Goal: Information Seeking & Learning: Learn about a topic

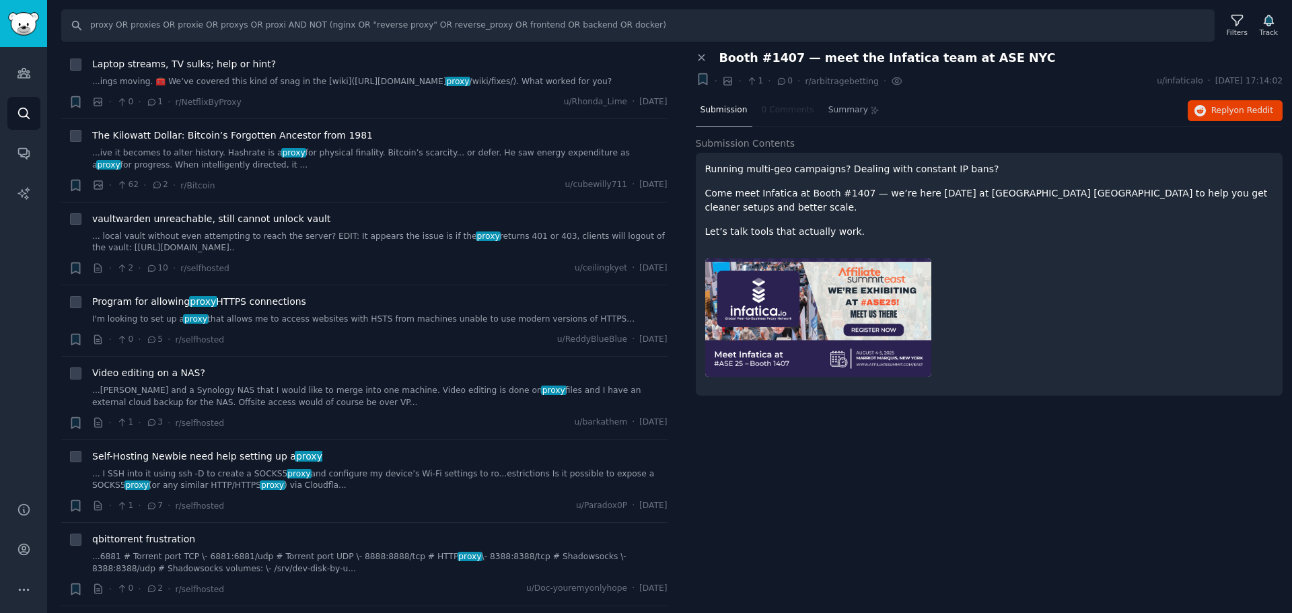
scroll to position [6324, 0]
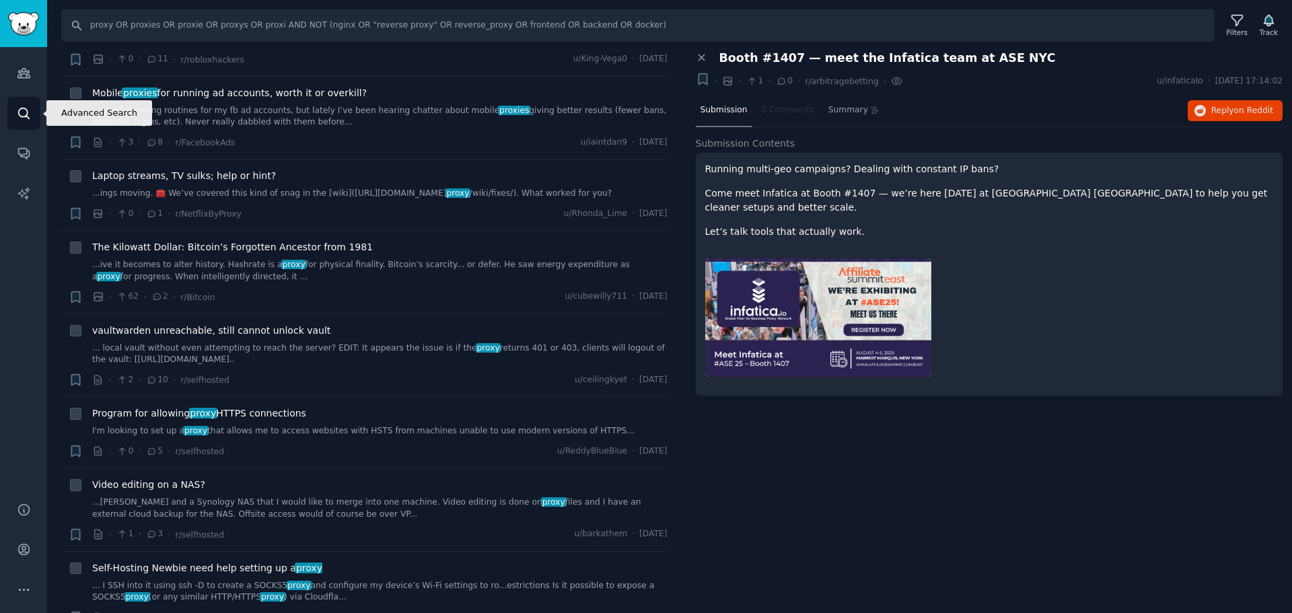
click at [29, 112] on icon "Sidebar" at bounding box center [24, 113] width 14 height 14
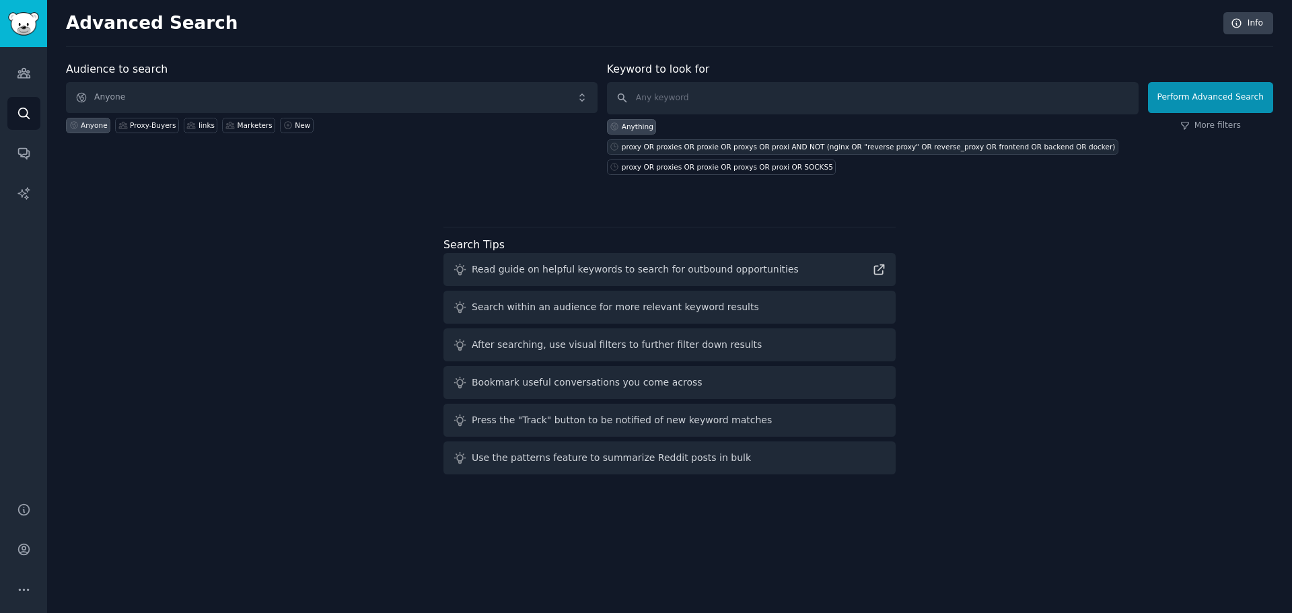
click at [719, 142] on div "proxy OR proxies OR proxie OR proxys OR proxi AND NOT (nginx OR "reverse proxy"…" at bounding box center [869, 146] width 494 height 9
type input "proxy OR proxies OR proxie OR proxys OR proxi AND NOT (nginx OR "reverse proxy"…"
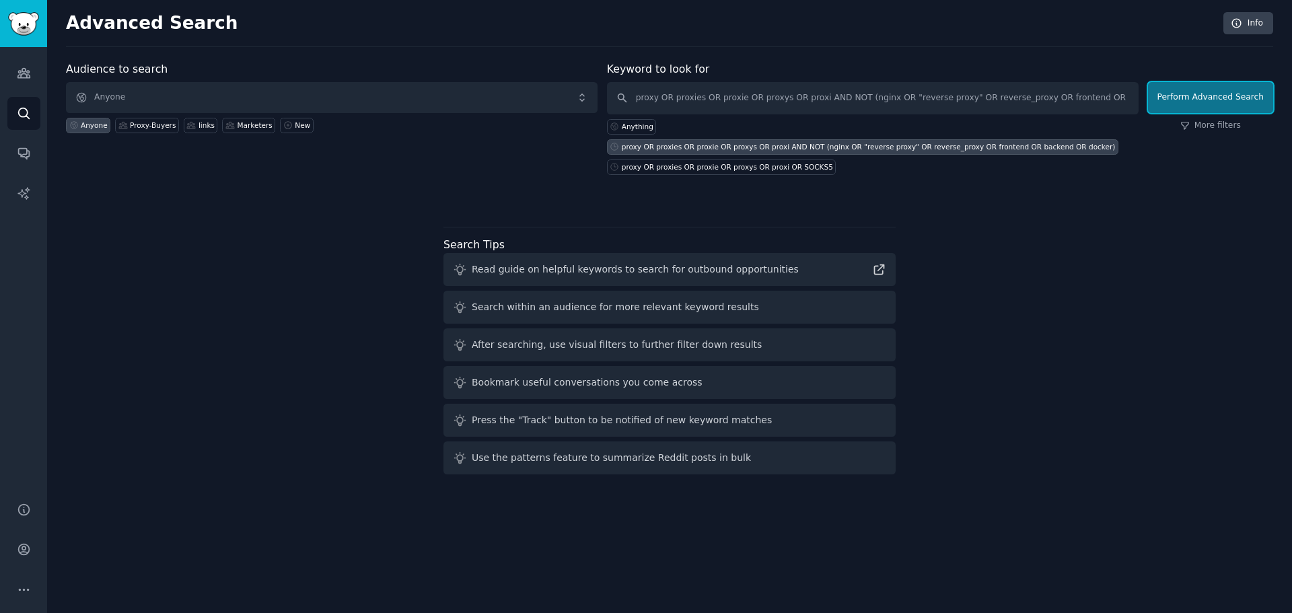
click at [1192, 95] on button "Perform Advanced Search" at bounding box center [1210, 97] width 125 height 31
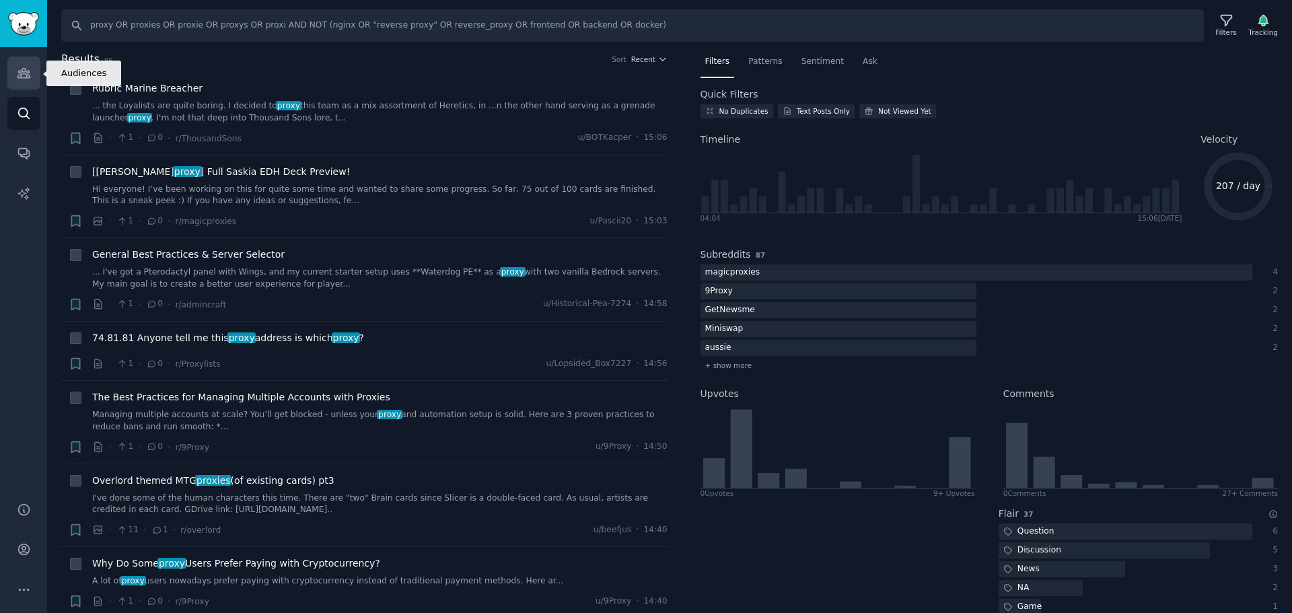
click at [28, 72] on icon "Sidebar" at bounding box center [23, 73] width 12 height 9
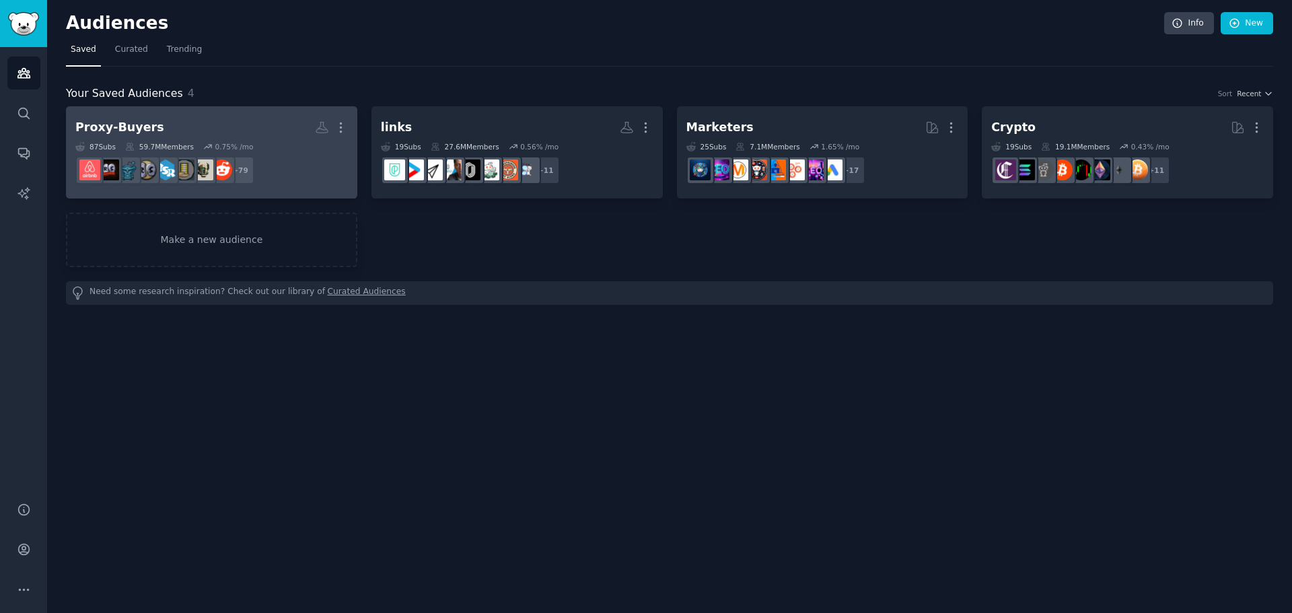
click at [254, 112] on link "Proxy-Buyers More 87 Sub s 59.7M Members 0.75 % /mo + 79" at bounding box center [211, 152] width 291 height 92
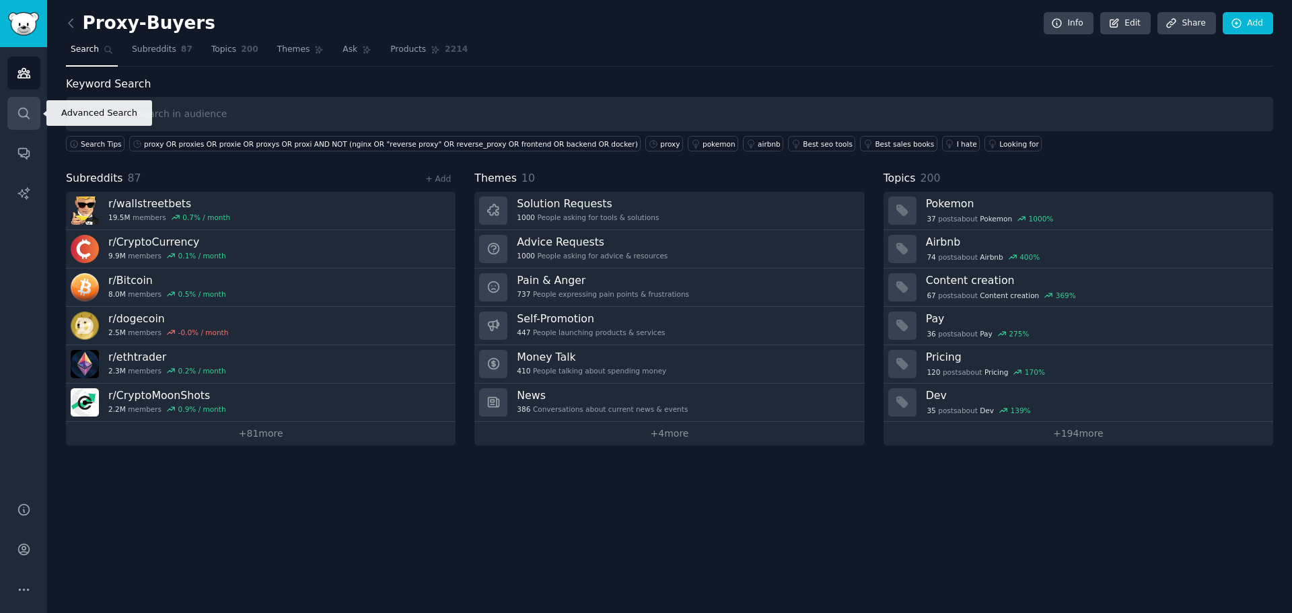
click at [24, 109] on icon "Sidebar" at bounding box center [24, 113] width 14 height 14
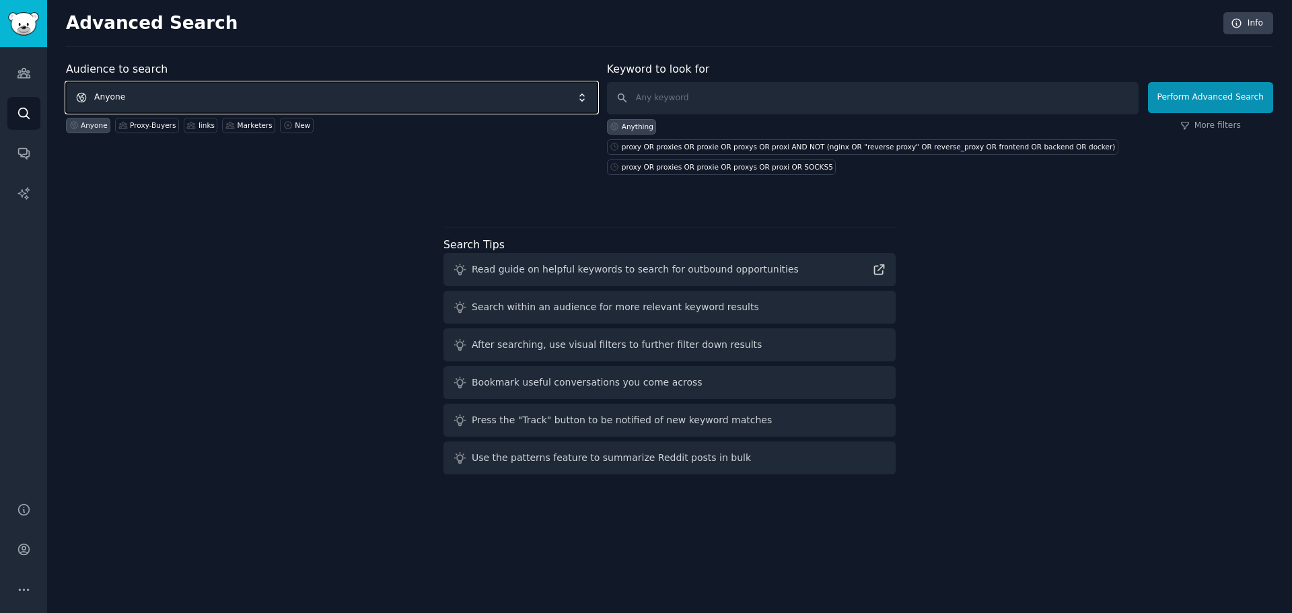
click at [400, 93] on span "Anyone" at bounding box center [332, 97] width 532 height 31
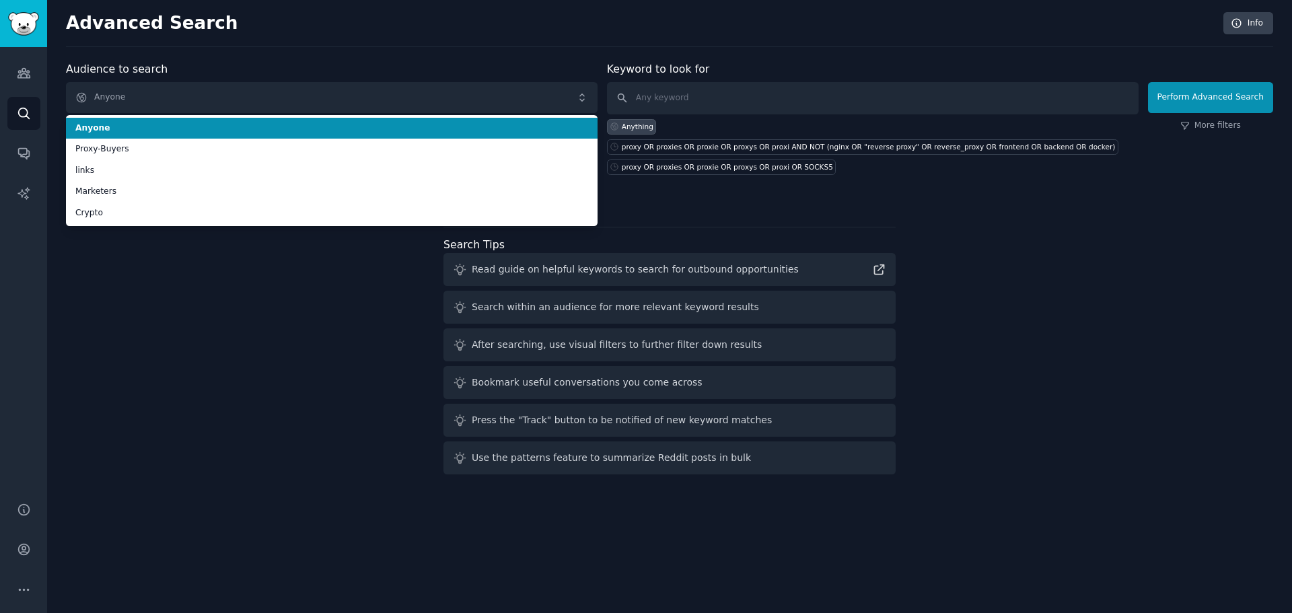
click at [226, 130] on span "Anyone" at bounding box center [331, 128] width 513 height 12
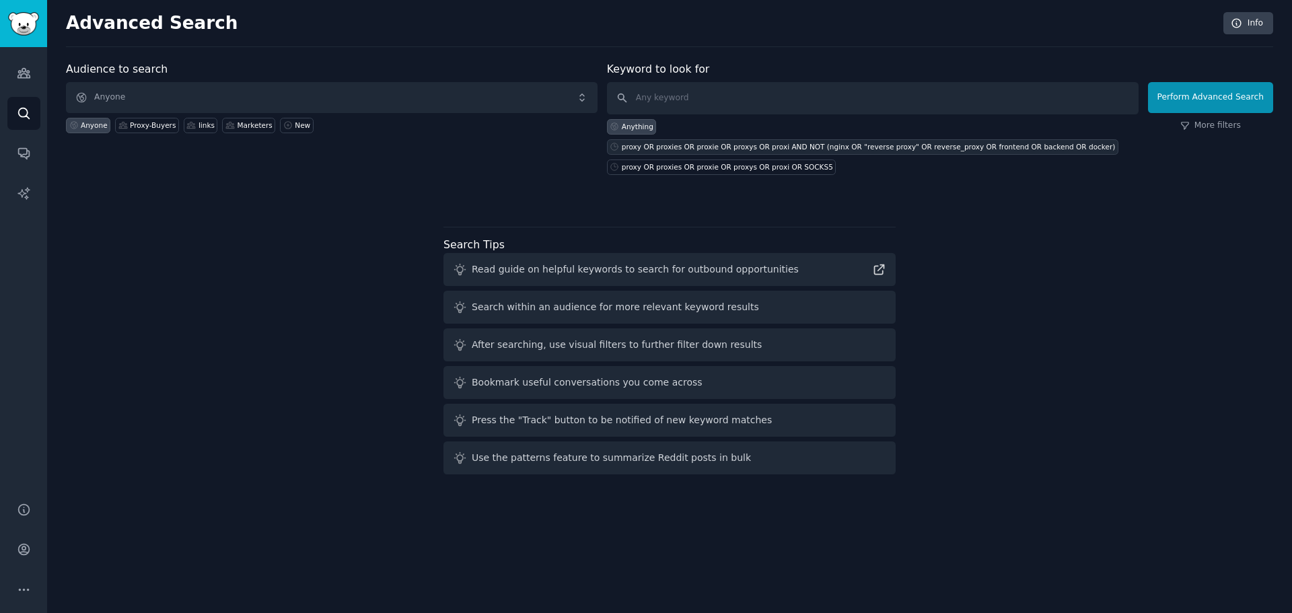
click at [781, 142] on div "proxy OR proxies OR proxie OR proxys OR proxi AND NOT (nginx OR "reverse proxy"…" at bounding box center [869, 146] width 494 height 9
type input "proxy OR proxies OR proxie OR proxys OR proxi AND NOT (nginx OR "reverse proxy"…"
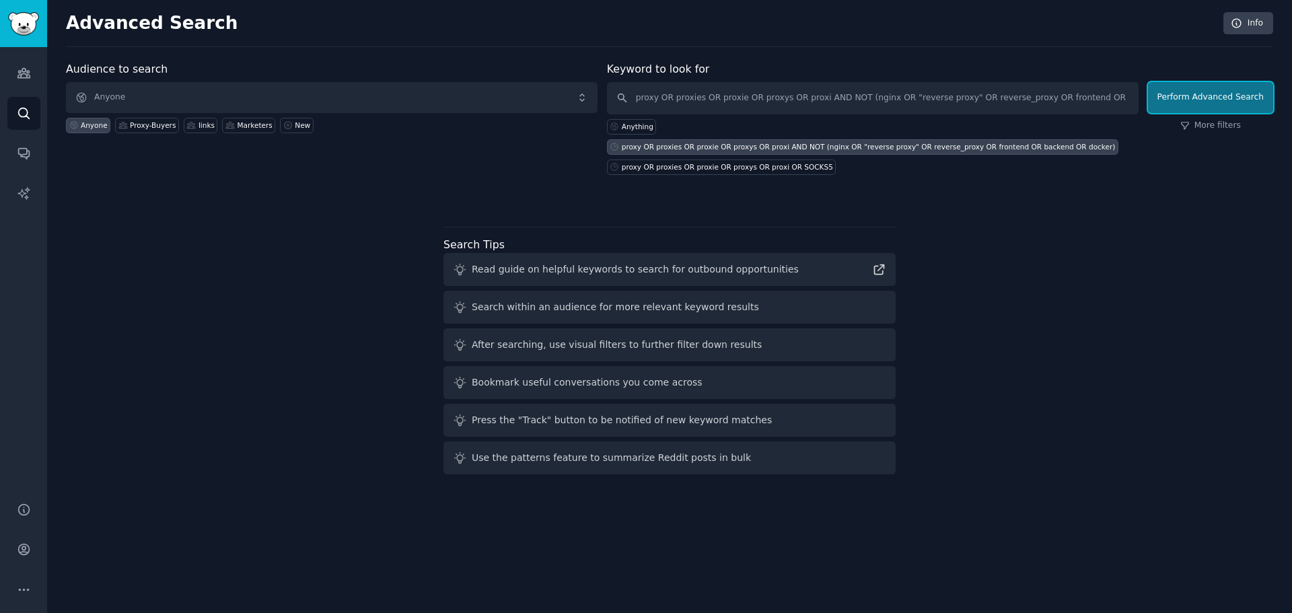
click at [1239, 98] on button "Perform Advanced Search" at bounding box center [1210, 97] width 125 height 31
